Goal: Find specific page/section: Find specific page/section

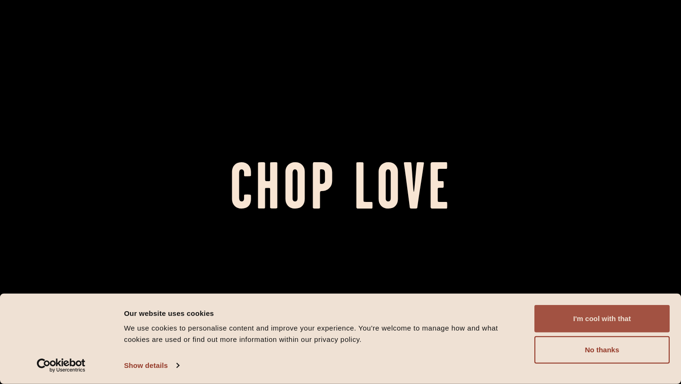
click at [615, 320] on button "I'm cool with that" at bounding box center [602, 318] width 135 height 27
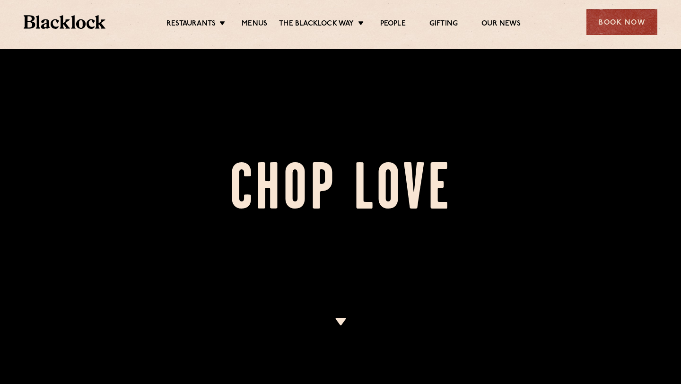
scroll to position [365, 0]
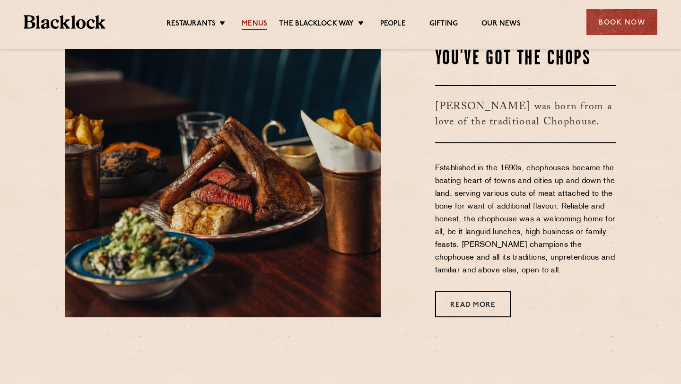
click at [246, 21] on link "Menus" at bounding box center [255, 24] width 26 height 10
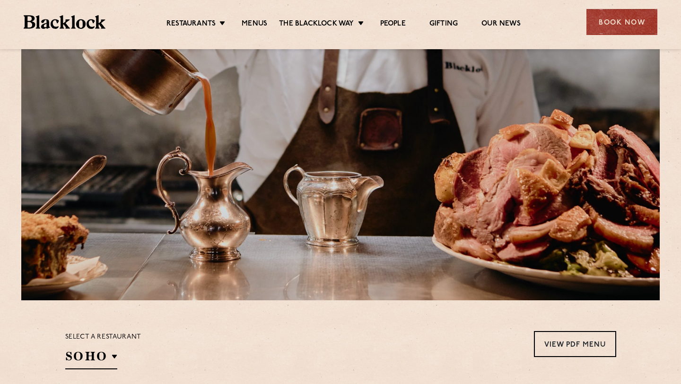
scroll to position [249, 0]
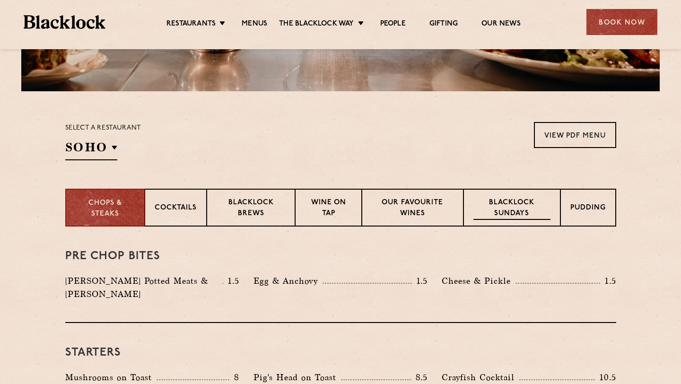
click at [503, 203] on p "Blacklock Sundays" at bounding box center [512, 209] width 77 height 22
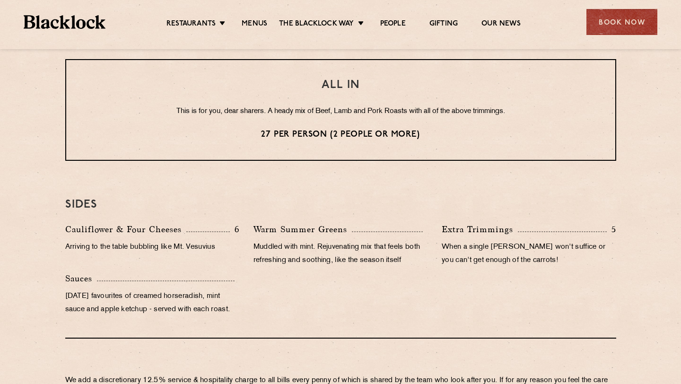
scroll to position [791, 0]
